Goal: Check status: Check status

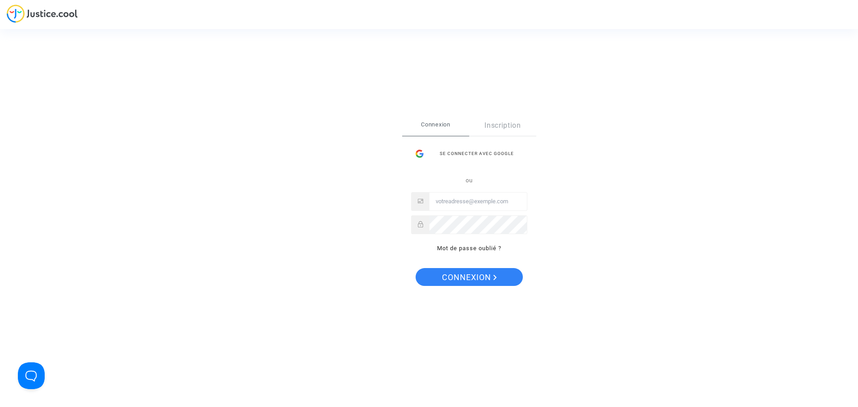
type input "suares.maeva@hotmail.com"
click at [466, 279] on span "Connexion" at bounding box center [469, 277] width 55 height 19
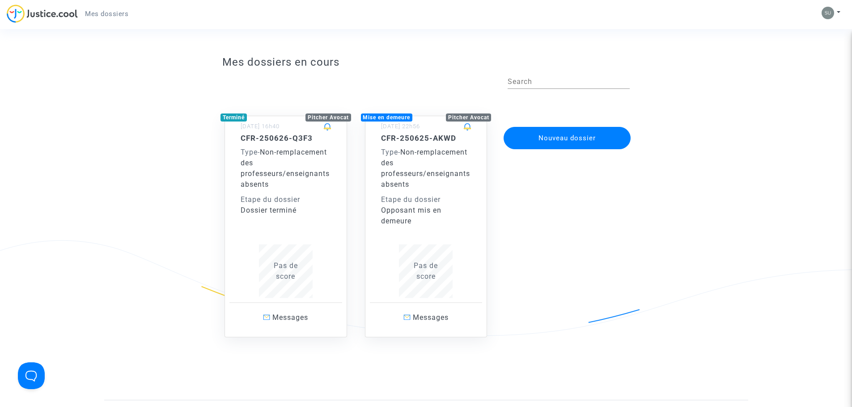
click at [430, 171] on span "Non-remplacement des professeurs/enseignants absents" at bounding box center [425, 168] width 89 height 41
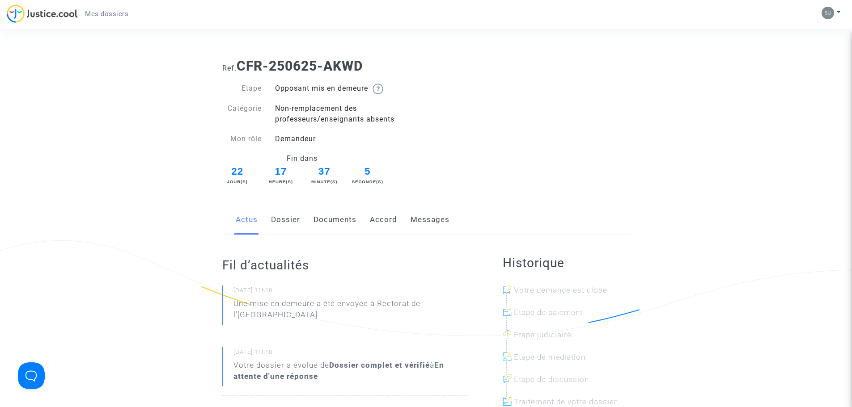
click at [289, 224] on link "Dossier" at bounding box center [285, 220] width 29 height 30
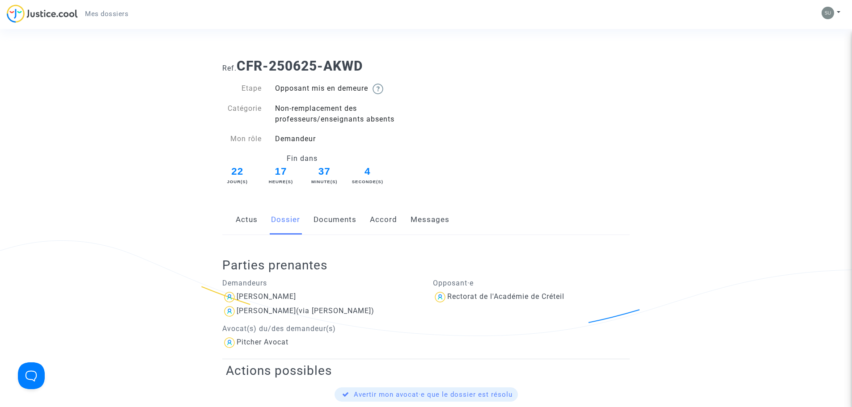
click at [329, 231] on link "Documents" at bounding box center [334, 220] width 43 height 30
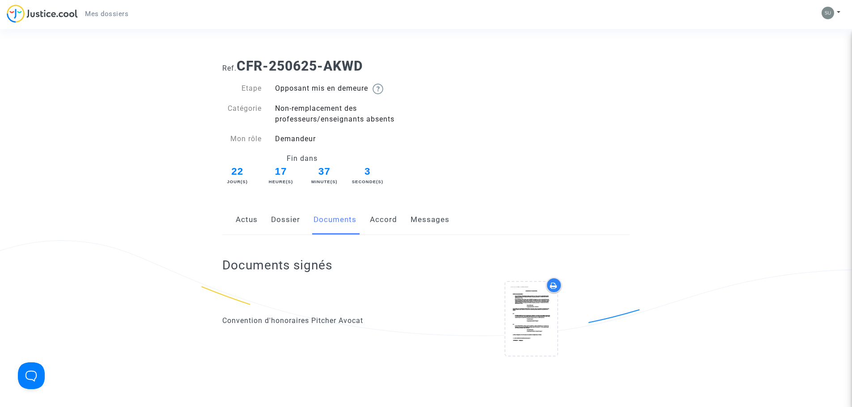
click at [385, 222] on link "Accord" at bounding box center [383, 220] width 27 height 30
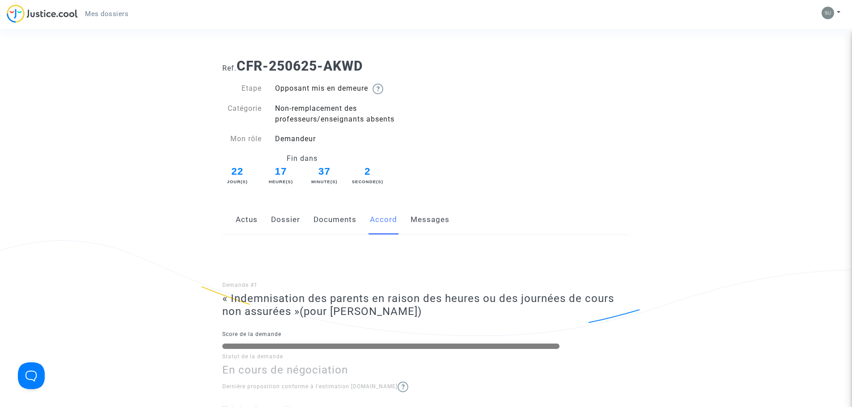
click at [412, 220] on link "Messages" at bounding box center [429, 220] width 39 height 30
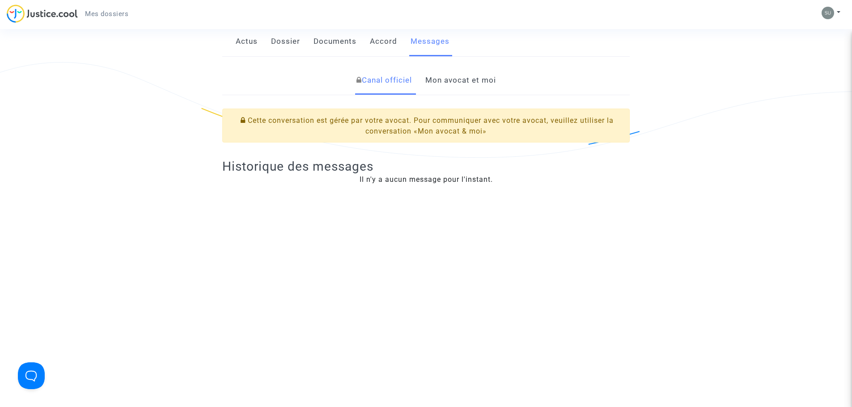
scroll to position [179, 0]
click at [485, 89] on link "Mon avocat et moi" at bounding box center [460, 80] width 71 height 30
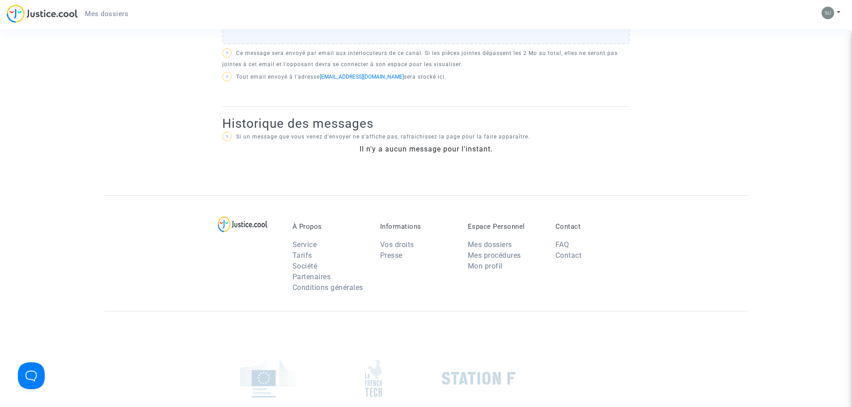
scroll to position [179, 0]
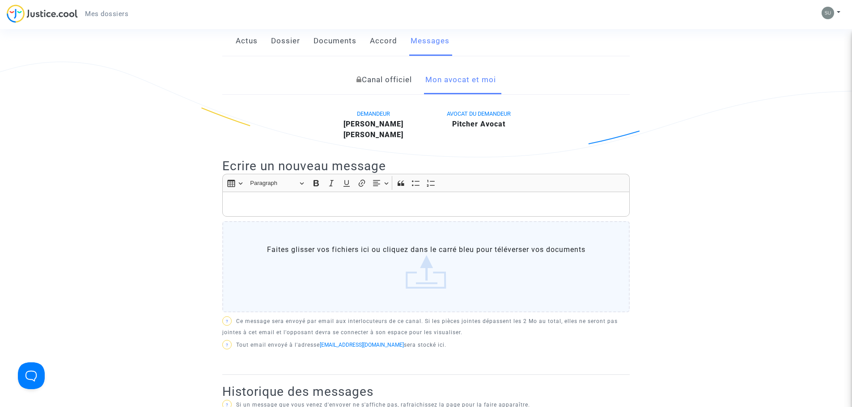
click at [389, 42] on link "Accord" at bounding box center [383, 41] width 27 height 30
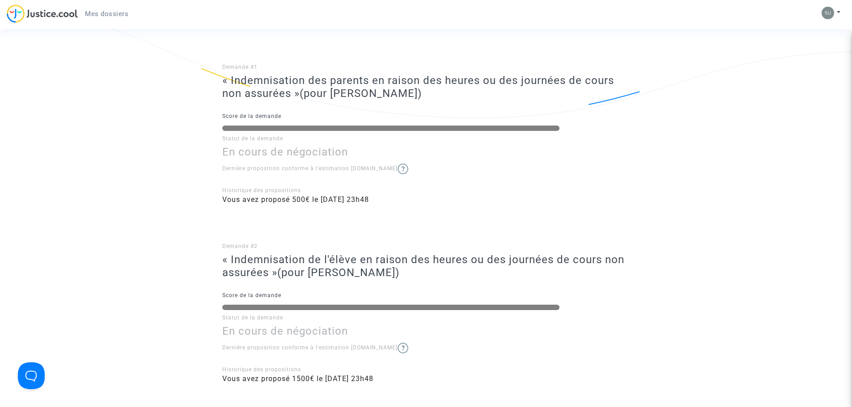
scroll to position [313, 0]
